Goal: Task Accomplishment & Management: Use online tool/utility

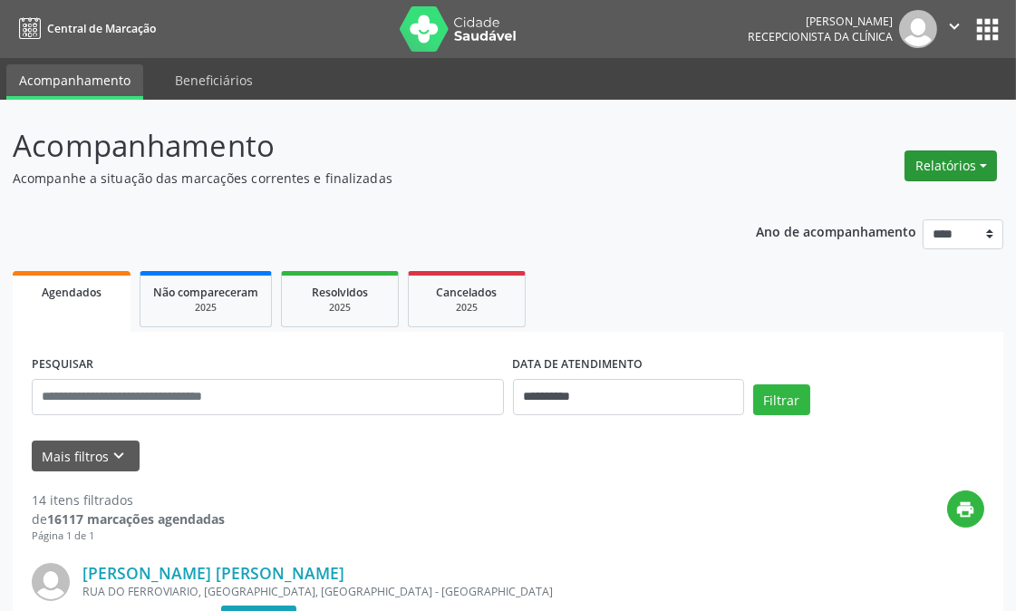
click at [920, 160] on button "Relatórios" at bounding box center [951, 165] width 92 height 31
click at [817, 199] on link "Agendamentos" at bounding box center [899, 203] width 195 height 25
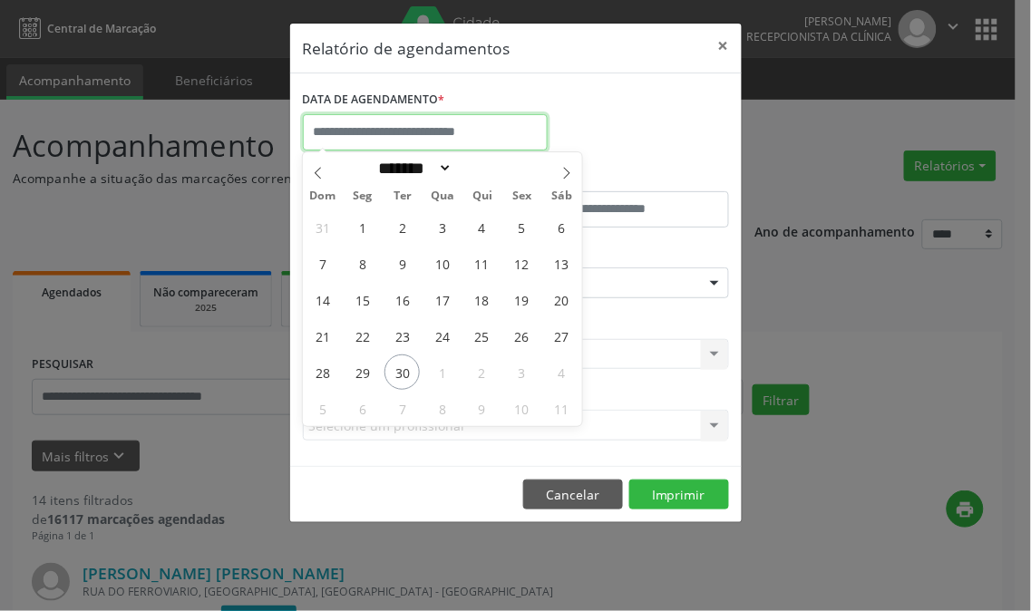
click at [432, 121] on input "text" at bounding box center [425, 132] width 245 height 36
click at [412, 373] on span "30" at bounding box center [401, 371] width 35 height 35
type input "**********"
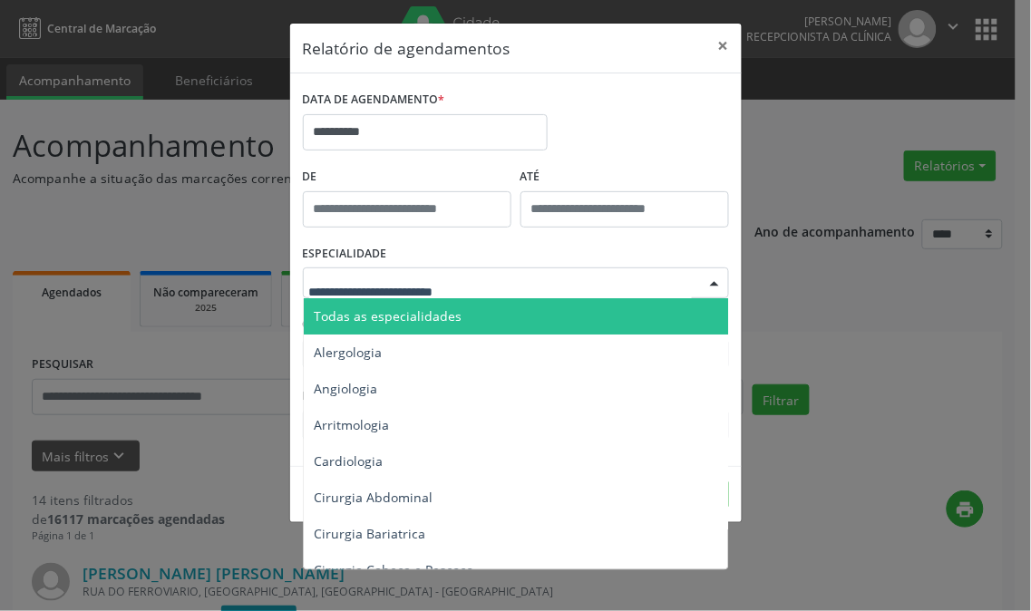
click at [499, 318] on span "Todas as especialidades" at bounding box center [517, 316] width 427 height 36
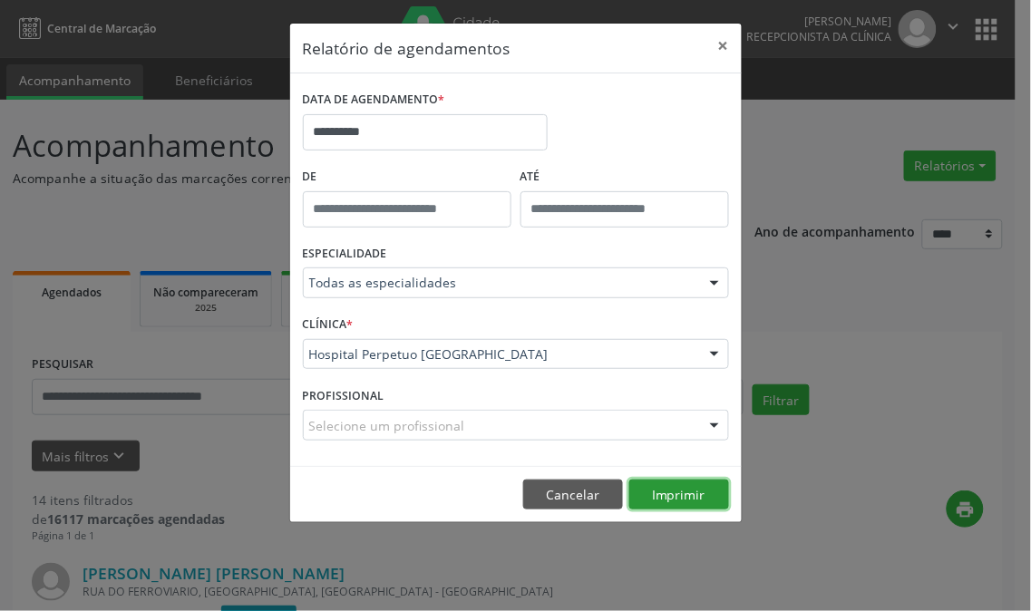
click at [655, 488] on button "Imprimir" at bounding box center [679, 495] width 100 height 31
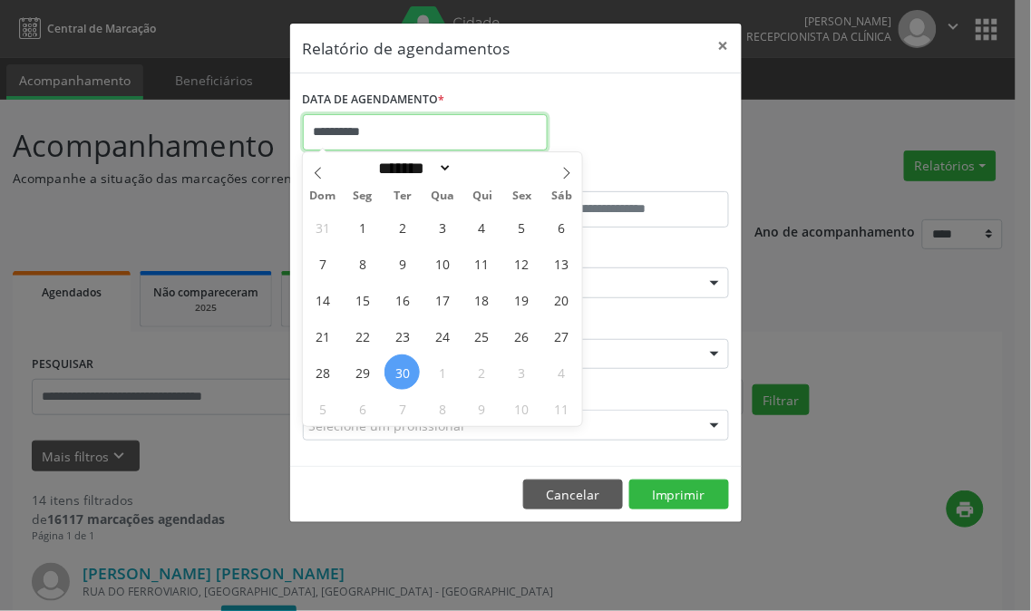
click at [370, 145] on input "**********" at bounding box center [425, 132] width 245 height 36
click at [430, 366] on span "1" at bounding box center [441, 371] width 35 height 35
type input "**********"
click at [430, 366] on span "1" at bounding box center [441, 371] width 35 height 35
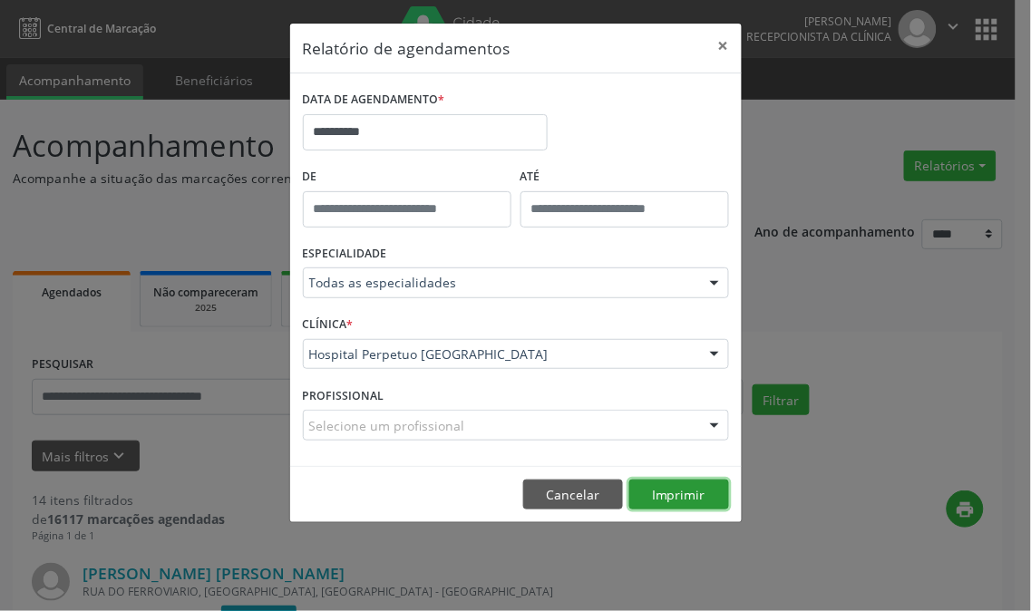
click at [675, 486] on button "Imprimir" at bounding box center [679, 495] width 100 height 31
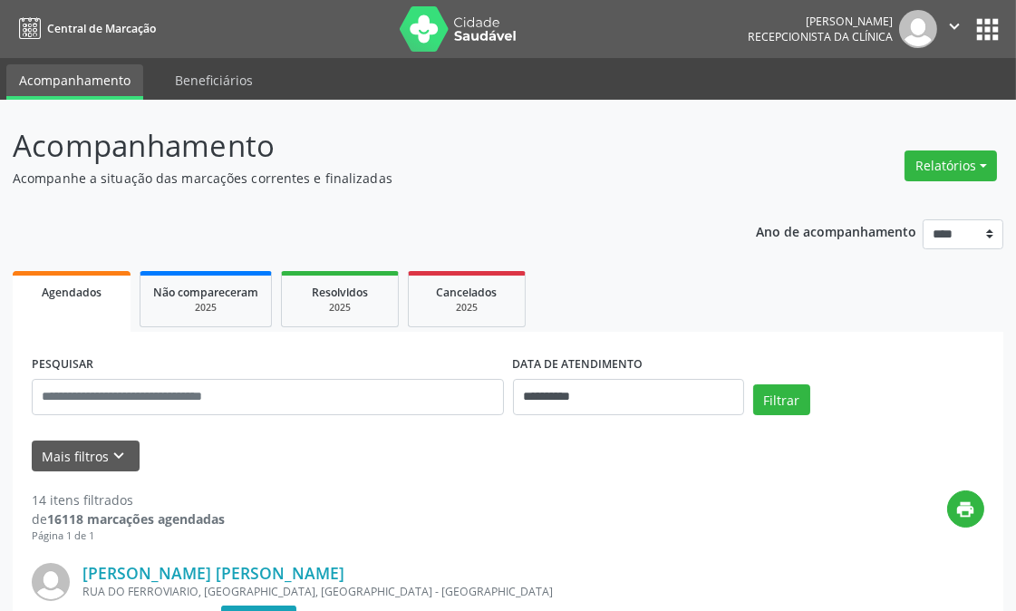
click at [961, 146] on div "Relatórios Agendamentos Procedimentos realizados" at bounding box center [950, 166] width 105 height 44
click at [963, 160] on button "Relatórios" at bounding box center [951, 165] width 92 height 31
click at [877, 195] on link "Agendamentos" at bounding box center [899, 203] width 195 height 25
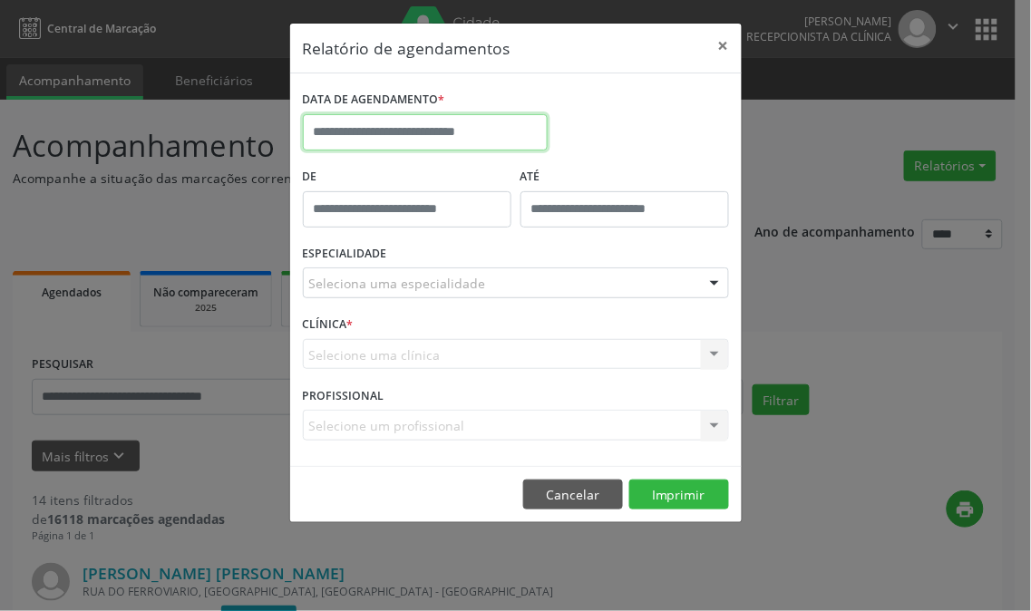
click at [483, 122] on input "text" at bounding box center [425, 132] width 245 height 36
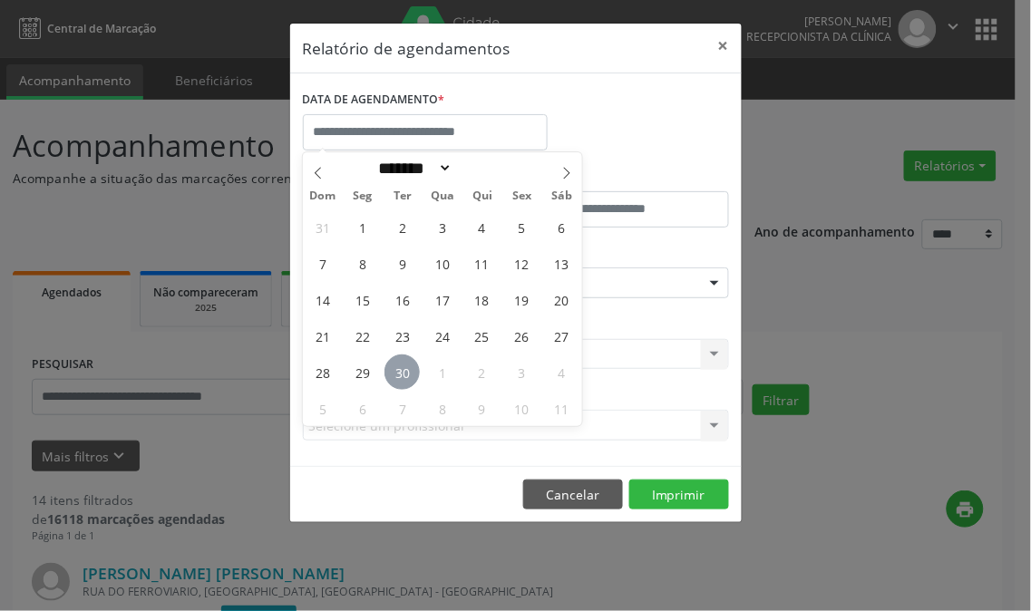
click at [393, 378] on span "30" at bounding box center [401, 371] width 35 height 35
type input "**********"
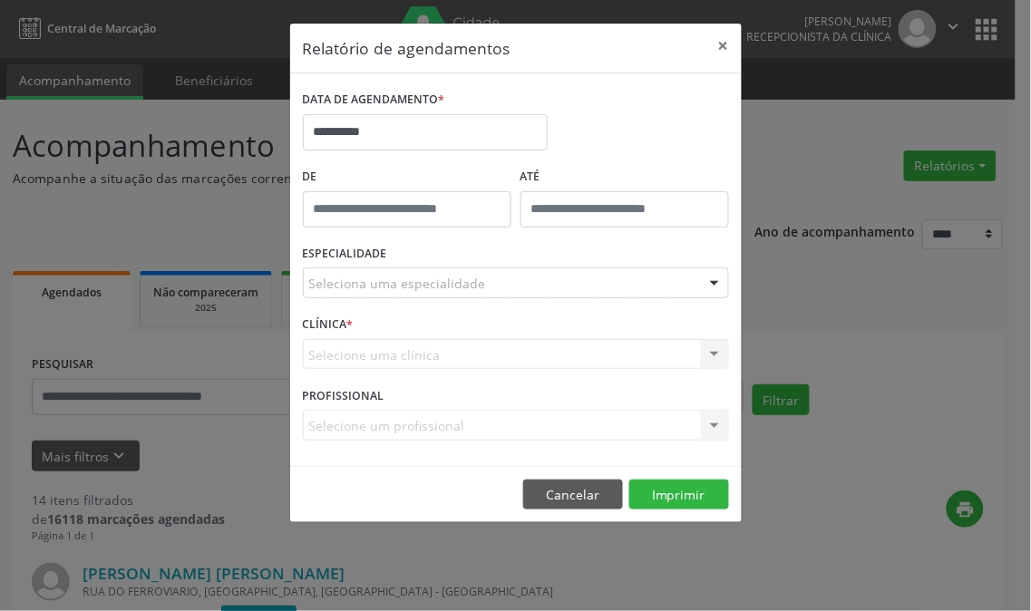
click at [484, 286] on div "Seleciona uma especialidade" at bounding box center [516, 282] width 426 height 31
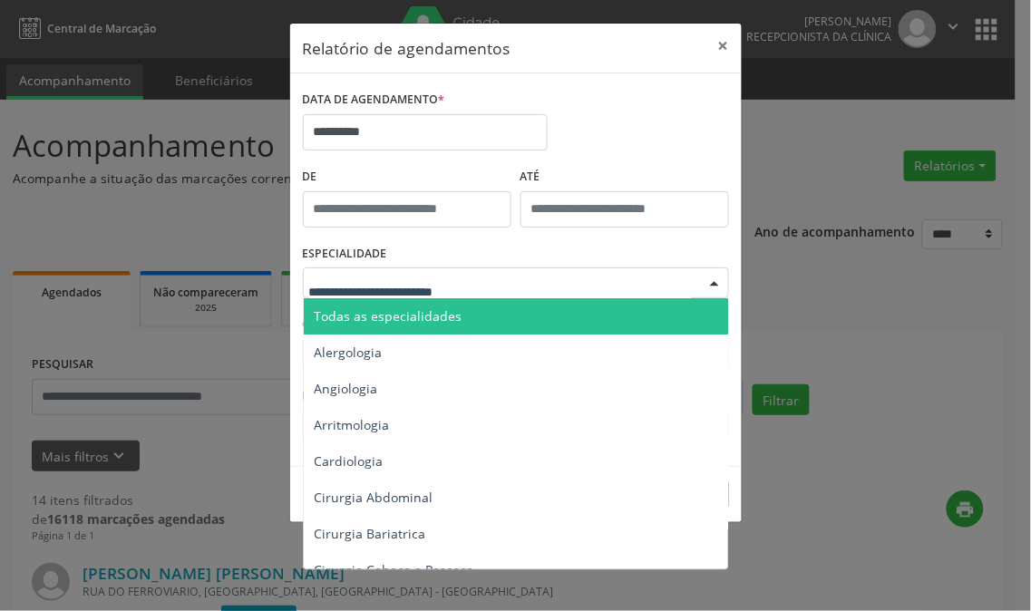
click at [514, 317] on span "Todas as especialidades" at bounding box center [517, 316] width 427 height 36
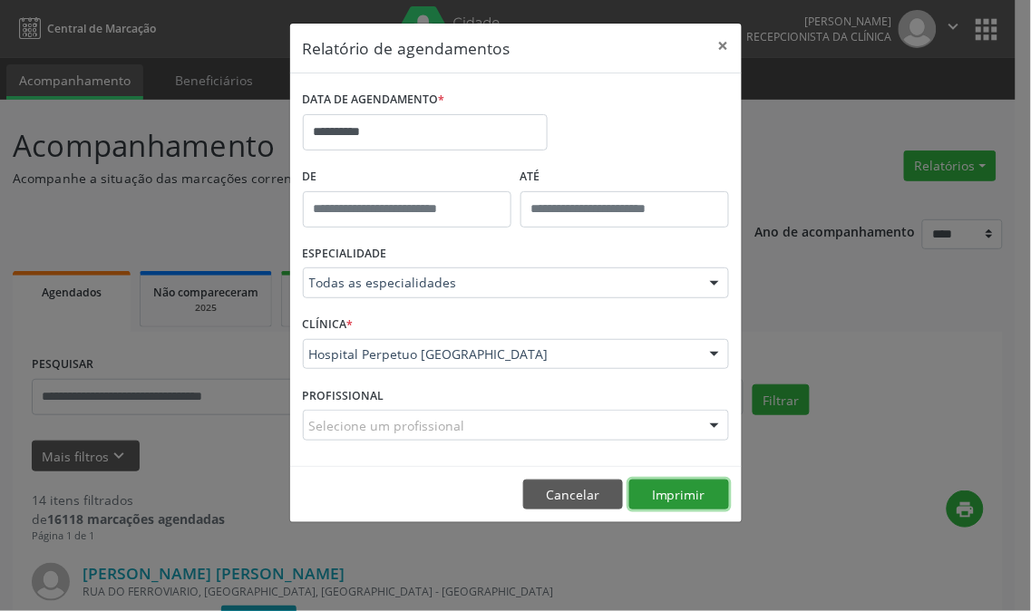
click at [656, 491] on button "Imprimir" at bounding box center [679, 495] width 100 height 31
